Goal: Feedback & Contribution: Contribute content

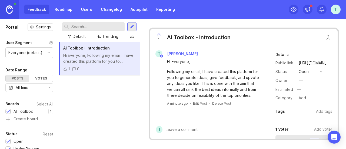
click at [107, 106] on div "Ai Toolbox - Introduction Hi Everyone, Following my email, I have created this …" at bounding box center [99, 95] width 81 height 107
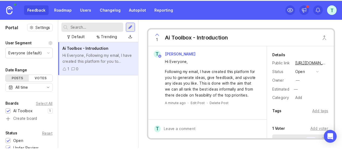
scroll to position [108, 0]
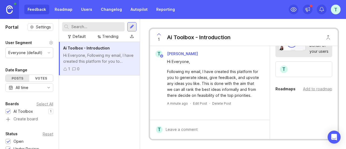
click at [44, 87] on icon "toggle icon" at bounding box center [48, 87] width 9 height 4
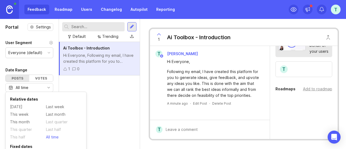
click at [122, 100] on div "Ai Toolbox - Introduction Hi Everyone, Following my email, I have created this …" at bounding box center [99, 95] width 81 height 107
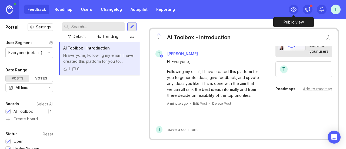
click at [297, 10] on div at bounding box center [294, 10] width 10 height 10
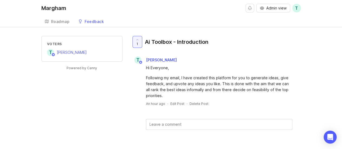
scroll to position [1, 0]
click at [136, 41] on div at bounding box center [137, 41] width 9 height 11
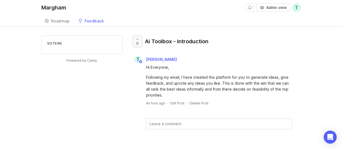
click at [135, 40] on div at bounding box center [137, 41] width 9 height 11
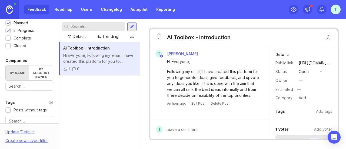
scroll to position [108, 0]
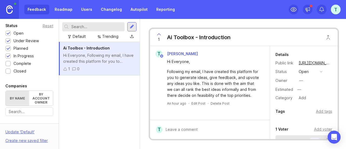
click at [44, 10] on div "Feedback Roadmap Users Changelog Autopilot Reporting" at bounding box center [101, 10] width 154 height 10
click at [61, 8] on link "Roadmap" at bounding box center [63, 10] width 24 height 10
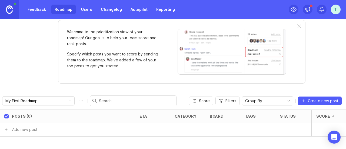
scroll to position [11, 0]
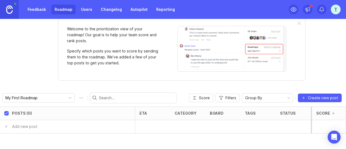
click at [39, 10] on link "Feedback" at bounding box center [36, 10] width 25 height 10
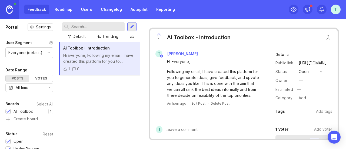
click at [130, 26] on div at bounding box center [132, 26] width 4 height 5
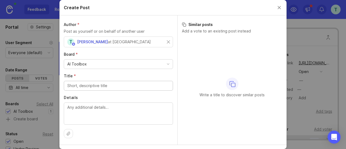
click at [81, 111] on textarea "Details" at bounding box center [118, 113] width 102 height 18
click at [92, 87] on input "Title *" at bounding box center [118, 86] width 102 height 6
type input "A"
type input "Automated quote comparison"
click at [109, 113] on textarea "Details" at bounding box center [118, 113] width 102 height 18
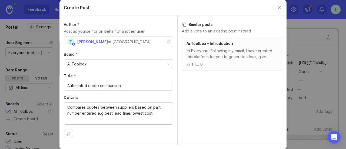
click at [100, 113] on textarea "Compares quotes between suppliers based on part number entered e.g best lead ti…" at bounding box center [118, 113] width 102 height 18
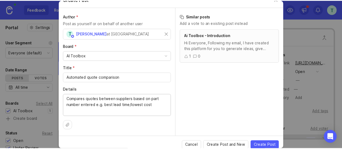
scroll to position [12, 0]
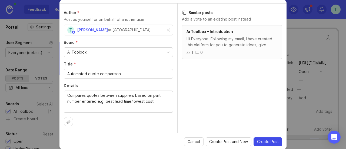
type textarea "Compares quotes between suppliers based on part number entered e.g. best lead t…"
click at [270, 140] on span "Create Post" at bounding box center [268, 141] width 22 height 5
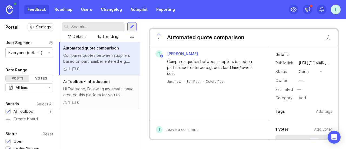
click at [158, 35] on icon at bounding box center [159, 34] width 6 height 6
click at [160, 34] on icon at bounding box center [159, 34] width 6 height 6
click at [199, 129] on div at bounding box center [214, 129] width 103 height 10
click at [183, 97] on div "T [PERSON_NAME] Compares quotes between suppliers based on part number entered …" at bounding box center [210, 83] width 120 height 74
click at [116, 84] on div "Ai Toolbox - Introduction" at bounding box center [99, 82] width 72 height 6
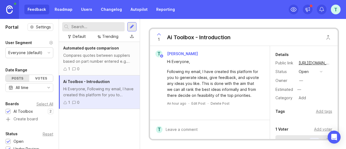
drag, startPoint x: 90, startPoint y: 94, endPoint x: 102, endPoint y: 116, distance: 24.6
click at [102, 116] on div "Automated quote comparison Compares quotes between suppliers based on part numb…" at bounding box center [99, 95] width 81 height 107
click at [93, 89] on div "Hi Everyone, Following my email, I have created this platform for you to genera…" at bounding box center [99, 92] width 72 height 12
click at [294, 11] on icon at bounding box center [293, 10] width 5 height 4
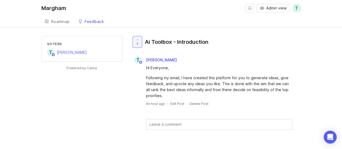
scroll to position [1, 0]
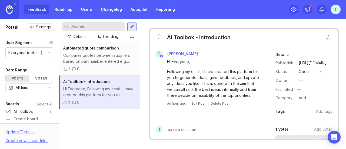
drag, startPoint x: 100, startPoint y: 128, endPoint x: 97, endPoint y: 128, distance: 3.2
click at [100, 129] on div "Automated quote comparison Compares quotes between suppliers based on part numb…" at bounding box center [99, 95] width 81 height 107
click at [76, 37] on div "Default" at bounding box center [79, 37] width 13 height 6
click at [103, 36] on div "Trending" at bounding box center [110, 37] width 16 height 6
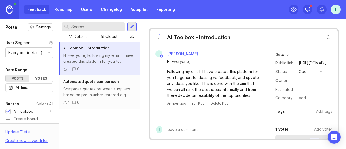
drag, startPoint x: 93, startPoint y: 57, endPoint x: 110, endPoint y: 130, distance: 75.1
click at [110, 130] on div "Ai Toolbox - Introduction Hi Everyone, Following my email, I have created this …" at bounding box center [99, 95] width 81 height 107
click at [111, 57] on div "Hi Everyone, Following my email, I have created this platform for you to genera…" at bounding box center [99, 58] width 72 height 12
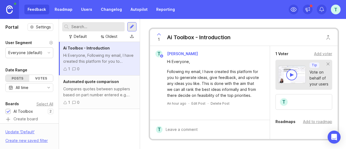
scroll to position [73, 0]
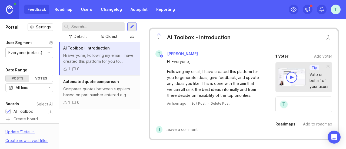
click at [48, 53] on div at bounding box center [49, 52] width 3 height 3
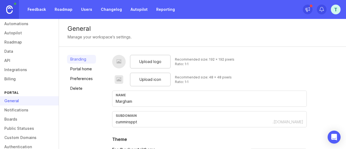
scroll to position [81, 0]
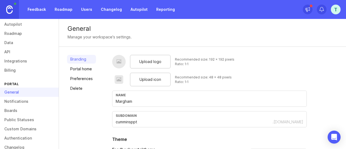
click at [24, 108] on link "Boards" at bounding box center [29, 110] width 59 height 9
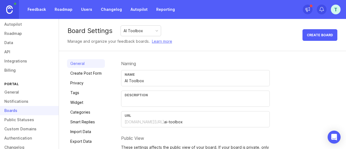
click at [16, 68] on link "Billing" at bounding box center [29, 70] width 59 height 9
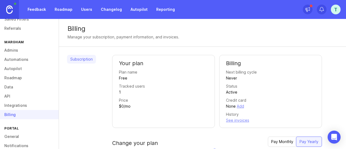
scroll to position [37, 0]
click at [22, 68] on link "Autopilot" at bounding box center [29, 68] width 59 height 9
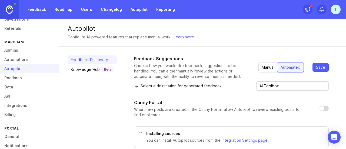
click at [22, 60] on link "Automations" at bounding box center [29, 59] width 59 height 9
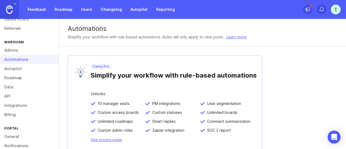
click at [20, 51] on link "Admins" at bounding box center [29, 50] width 59 height 9
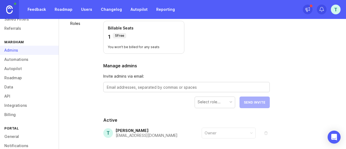
scroll to position [69, 0]
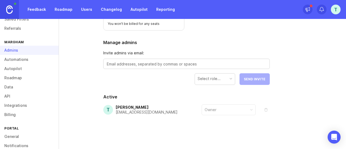
click at [28, 62] on link "Automations" at bounding box center [29, 59] width 59 height 9
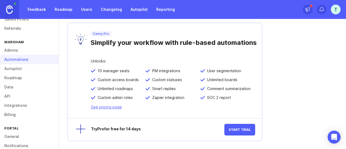
click at [23, 67] on link "Autopilot" at bounding box center [29, 68] width 59 height 9
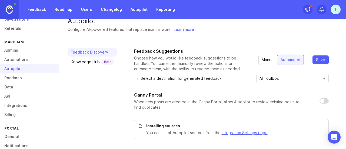
scroll to position [7, 0]
click at [22, 79] on link "Roadmap" at bounding box center [29, 77] width 59 height 9
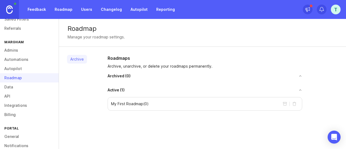
click at [222, 105] on div "My First Roadmap ( 0 )" at bounding box center [205, 104] width 195 height 14
click at [138, 105] on p "My First Roadmap ( 0 )" at bounding box center [130, 103] width 38 height 5
drag, startPoint x: 138, startPoint y: 105, endPoint x: 222, endPoint y: 103, distance: 84.4
click at [138, 105] on p "My First Roadmap ( 0 )" at bounding box center [130, 103] width 38 height 5
drag, startPoint x: 272, startPoint y: 104, endPoint x: 183, endPoint y: 90, distance: 89.5
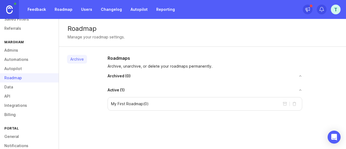
click at [272, 104] on div "My First Roadmap ( 0 )" at bounding box center [205, 104] width 195 height 14
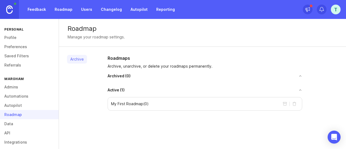
click at [20, 44] on link "Preferences" at bounding box center [29, 46] width 59 height 9
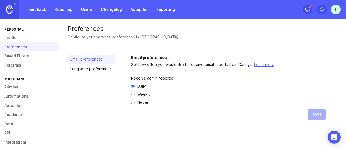
click at [19, 41] on link "Profile" at bounding box center [29, 37] width 59 height 9
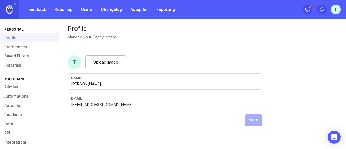
click at [40, 12] on link "Feedback" at bounding box center [36, 10] width 25 height 10
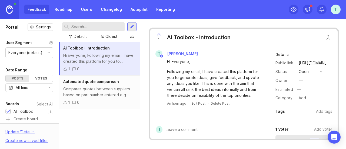
click at [130, 27] on div at bounding box center [132, 26] width 4 height 5
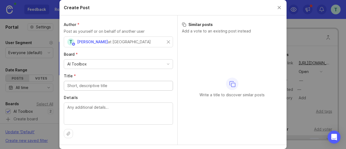
click at [278, 8] on button "Close create post modal" at bounding box center [280, 8] width 6 height 6
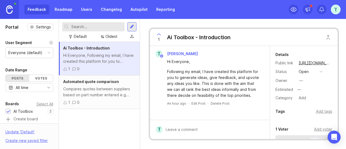
drag, startPoint x: 113, startPoint y: 89, endPoint x: 94, endPoint y: 129, distance: 43.6
click at [94, 129] on div "Ai Toolbox - Introduction Hi Everyone, Following my email, I have created this …" at bounding box center [99, 95] width 81 height 107
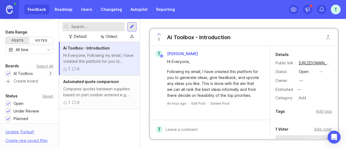
scroll to position [11, 0]
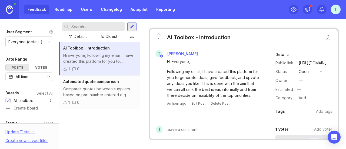
click at [45, 75] on icon "toggle icon" at bounding box center [48, 77] width 9 height 4
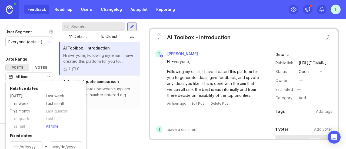
click at [121, 113] on div "Ai Toolbox - Introduction Hi Everyone, Following my email, I have created this …" at bounding box center [99, 95] width 81 height 107
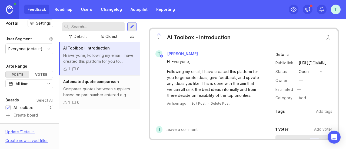
scroll to position [0, 0]
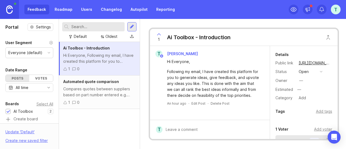
click at [49, 44] on icon at bounding box center [51, 43] width 4 height 4
click at [81, 34] on div "Default" at bounding box center [80, 37] width 13 height 6
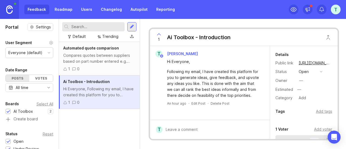
click at [111, 37] on div "Trending" at bounding box center [110, 37] width 16 height 6
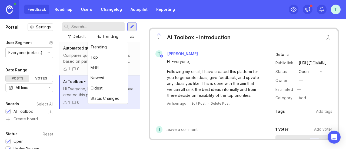
click at [144, 29] on div "1 Ai Toolbox - Introduction T [PERSON_NAME] Everyone, Following my email, I hav…" at bounding box center [244, 84] width 208 height 130
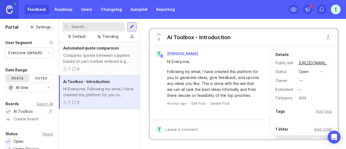
click at [64, 10] on link "Roadmap" at bounding box center [63, 10] width 24 height 10
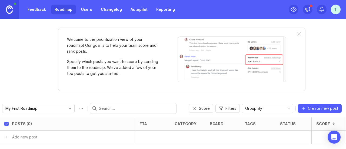
click at [37, 8] on link "Feedback" at bounding box center [36, 10] width 25 height 10
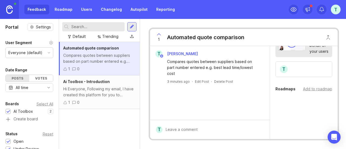
scroll to position [116, 0]
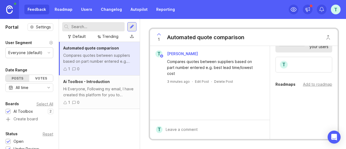
click at [314, 81] on div "Add to roadmap" at bounding box center [317, 84] width 29 height 6
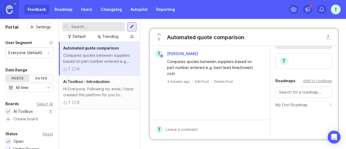
click at [74, 13] on link "Roadmap" at bounding box center [63, 10] width 24 height 10
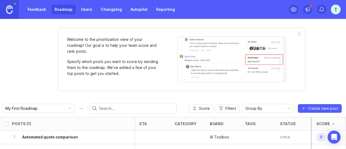
scroll to position [11, 0]
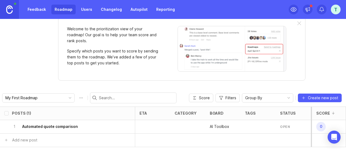
click at [69, 125] on h6 "Automated quote comparison" at bounding box center [50, 126] width 56 height 5
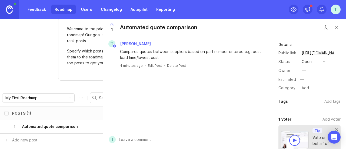
click at [335, 27] on button "Close button" at bounding box center [336, 27] width 11 height 11
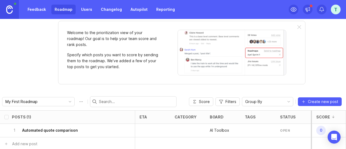
scroll to position [11, 0]
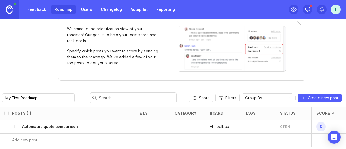
click at [317, 127] on span "0" at bounding box center [321, 126] width 9 height 9
click at [330, 111] on div at bounding box center [333, 113] width 6 height 4
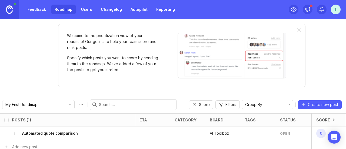
scroll to position [0, 0]
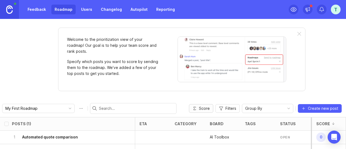
click at [199, 109] on span "Score" at bounding box center [204, 108] width 11 height 5
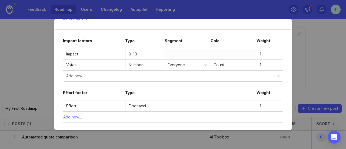
scroll to position [47, 0]
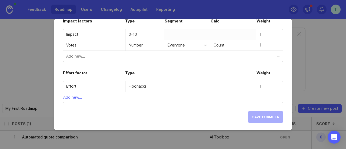
click at [143, 86] on div "Fibonacci" at bounding box center [191, 86] width 124 height 6
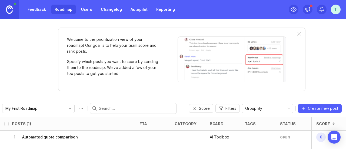
scroll to position [11, 0]
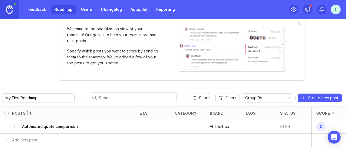
click at [266, 95] on div "Group By" at bounding box center [263, 98] width 42 height 9
click at [313, 62] on div "Welcome to the prioritization view of your roadmap! Our goal is to help your te…" at bounding box center [173, 84] width 346 height 130
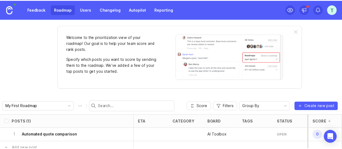
scroll to position [0, 0]
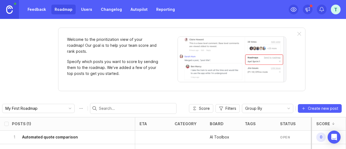
click at [41, 10] on link "Feedback" at bounding box center [36, 10] width 25 height 10
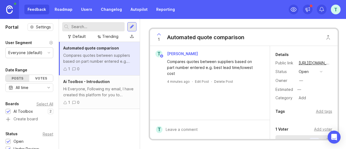
click at [107, 133] on div "Automated quote comparison Compares quotes between suppliers based on part numb…" at bounding box center [99, 95] width 81 height 107
click at [292, 9] on icon at bounding box center [294, 9] width 6 height 6
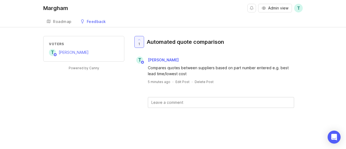
click at [65, 19] on link "Roadmap" at bounding box center [59, 21] width 32 height 11
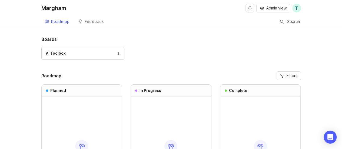
scroll to position [27, 0]
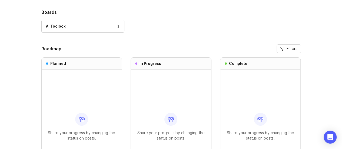
click at [106, 25] on div "AI Toolbox 2" at bounding box center [83, 26] width 74 height 6
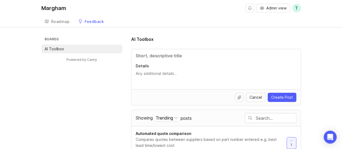
click at [61, 20] on div "Roadmap" at bounding box center [60, 22] width 19 height 4
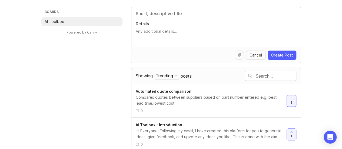
scroll to position [46, 0]
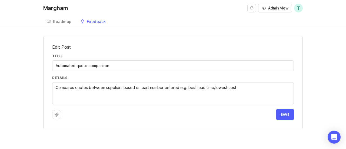
click at [59, 117] on div at bounding box center [56, 114] width 9 height 9
click at [287, 117] on button "Save" at bounding box center [286, 115] width 18 height 12
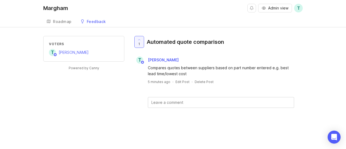
click at [52, 21] on link "Roadmap" at bounding box center [59, 21] width 32 height 11
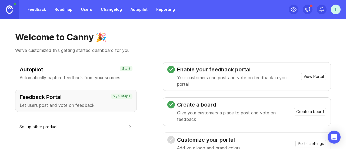
click at [32, 6] on link "Feedback" at bounding box center [36, 10] width 25 height 10
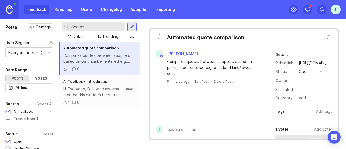
click at [315, 69] on button "open" at bounding box center [310, 71] width 27 height 7
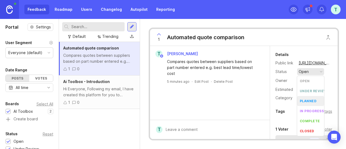
click at [311, 103] on div "planned" at bounding box center [308, 101] width 17 height 5
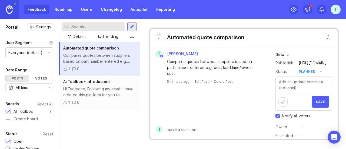
click at [319, 100] on span "Save" at bounding box center [320, 102] width 9 height 4
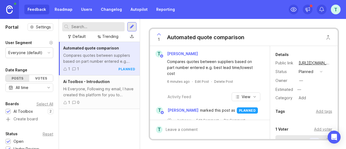
click at [63, 12] on link "Roadmap" at bounding box center [63, 10] width 24 height 10
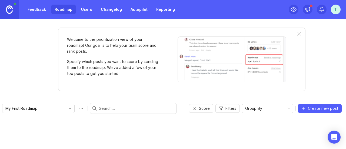
click at [60, 10] on link "Roadmap" at bounding box center [63, 10] width 24 height 10
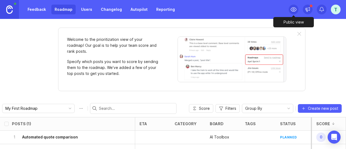
click at [293, 11] on icon at bounding box center [294, 9] width 6 height 6
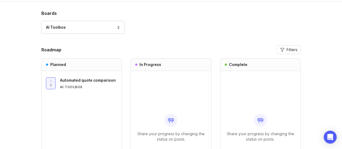
scroll to position [54, 0]
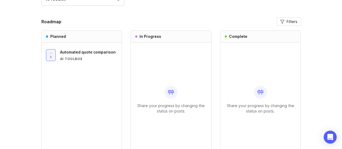
click at [70, 57] on div "AI Toolbox" at bounding box center [89, 59] width 58 height 5
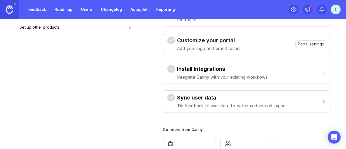
scroll to position [108, 0]
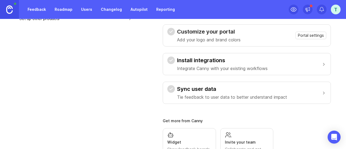
click at [317, 61] on button "Install integrations Integrate Canny with your existing workflows" at bounding box center [246, 64] width 159 height 22
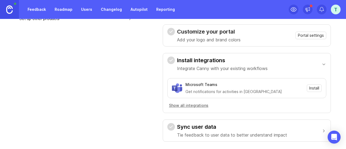
click at [316, 60] on button "Install integrations Integrate Canny with your existing workflows" at bounding box center [246, 64] width 159 height 22
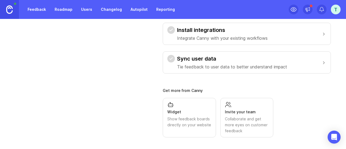
scroll to position [139, 0]
click at [179, 114] on div "Widget Show feedback boards directly on your website" at bounding box center [189, 114] width 44 height 27
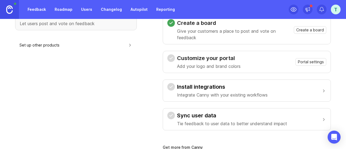
scroll to position [0, 0]
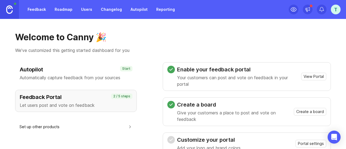
click at [165, 38] on h1 "Welcome to Canny 🎉" at bounding box center [173, 37] width 316 height 11
click at [43, 12] on link "Feedback" at bounding box center [36, 10] width 25 height 10
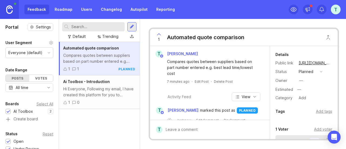
click at [117, 126] on div "Automated quote comparison Compares quotes between suppliers based on part numb…" at bounding box center [99, 95] width 81 height 107
click at [75, 68] on icon at bounding box center [74, 69] width 4 height 4
click at [314, 72] on button "planned" at bounding box center [310, 71] width 27 height 7
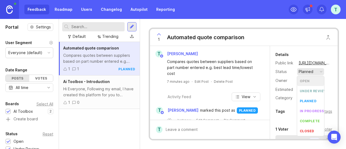
click at [313, 79] on li "open" at bounding box center [310, 81] width 27 height 10
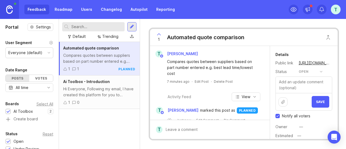
click at [314, 104] on button "Save" at bounding box center [321, 102] width 18 height 12
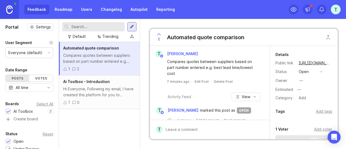
click at [114, 124] on div "Automated quote comparison Compares quotes between suppliers based on part numb…" at bounding box center [99, 95] width 81 height 107
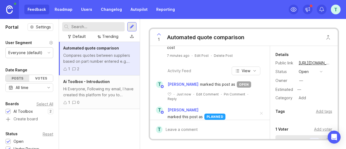
scroll to position [45, 0]
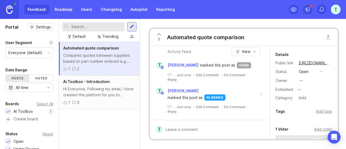
click at [257, 90] on span at bounding box center [261, 94] width 11 height 12
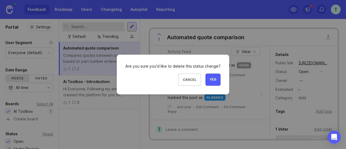
click at [212, 79] on span "Yes" at bounding box center [213, 79] width 6 height 5
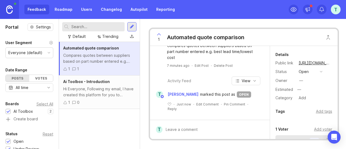
scroll to position [19, 0]
click at [105, 86] on div "Hi Everyone, Following my email, I have created this platform for you to genera…" at bounding box center [99, 92] width 72 height 12
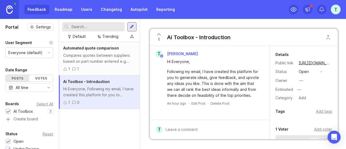
click at [321, 71] on div "button" at bounding box center [321, 71] width 3 height 3
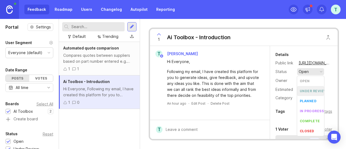
click at [207, 124] on div at bounding box center [214, 129] width 103 height 10
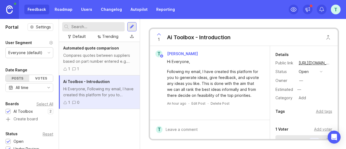
click at [233, 140] on div "1 Ai Toolbox - Introduction T [PERSON_NAME] Everyone, Following my email, I hav…" at bounding box center [244, 84] width 208 height 130
click at [86, 129] on div "Automated quote comparison Compares quotes between suppliers based on part numb…" at bounding box center [99, 95] width 81 height 107
click at [112, 36] on div "Trending" at bounding box center [110, 37] width 16 height 6
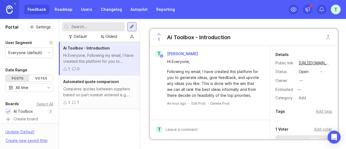
click at [117, 131] on div "Ai Toolbox - Introduction Hi Everyone, Following my email, I have created this …" at bounding box center [99, 95] width 81 height 107
click at [295, 10] on icon at bounding box center [294, 9] width 6 height 6
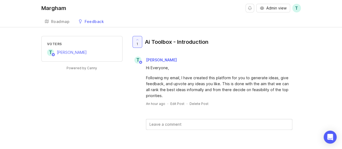
click at [60, 22] on div "Roadmap" at bounding box center [60, 22] width 19 height 4
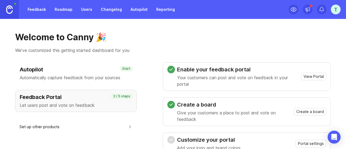
click at [37, 13] on link "Feedback" at bounding box center [36, 10] width 25 height 10
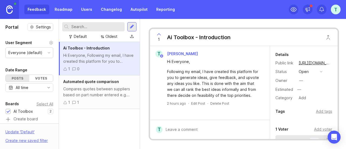
click at [106, 86] on div "Compares quotes between suppliers based on part number entered e.g. best lead t…" at bounding box center [99, 92] width 72 height 12
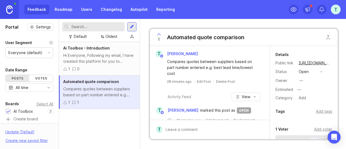
click at [65, 11] on link "Roadmap" at bounding box center [63, 10] width 24 height 10
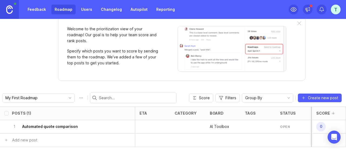
click at [317, 126] on span "0" at bounding box center [321, 126] width 9 height 9
click at [203, 99] on span "Score" at bounding box center [204, 97] width 11 height 5
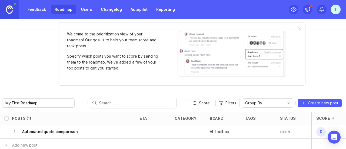
scroll to position [11, 0]
